Goal: Information Seeking & Learning: Check status

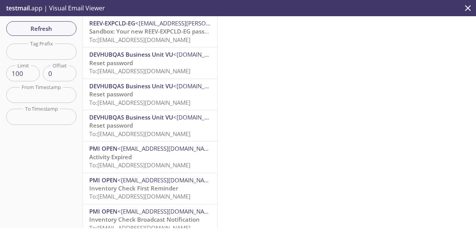
click at [131, 39] on span "To: reevdigital.james1@inbox.testmail.app" at bounding box center [139, 40] width 101 height 8
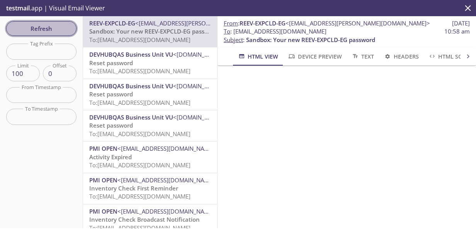
click at [46, 30] on span "Refresh" at bounding box center [41, 29] width 58 height 10
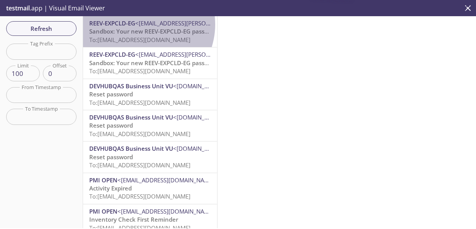
click at [138, 24] on span "<jan.jarczyk@contracted.pmi.com>" at bounding box center [207, 23] width 144 height 8
